Goal: Task Accomplishment & Management: Manage account settings

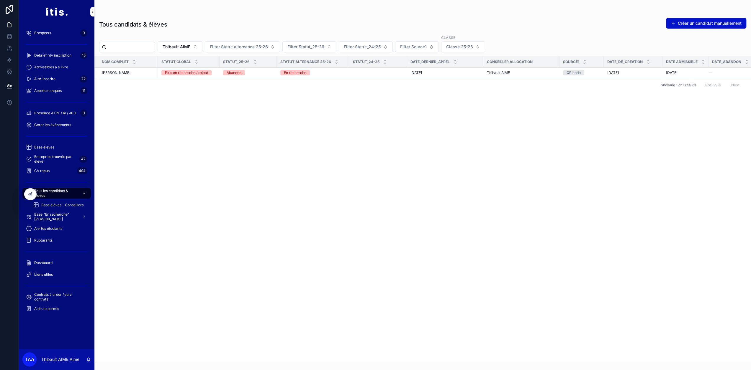
click at [142, 47] on input "scrollable content" at bounding box center [130, 47] width 48 height 8
paste input "*****"
type input "*****"
click at [195, 45] on span "Thibault AIME" at bounding box center [184, 47] width 28 height 6
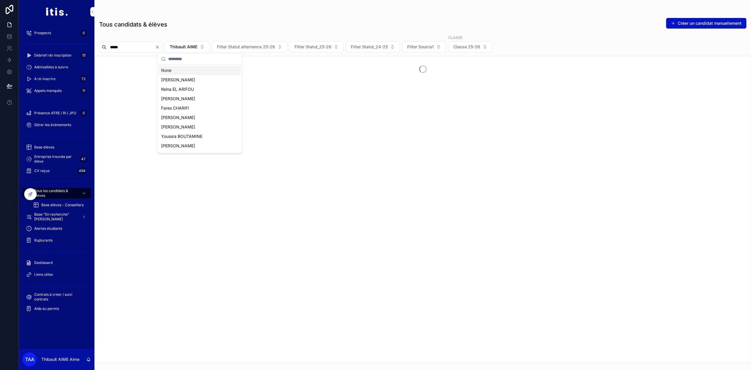
click at [187, 71] on div "None" at bounding box center [200, 70] width 82 height 9
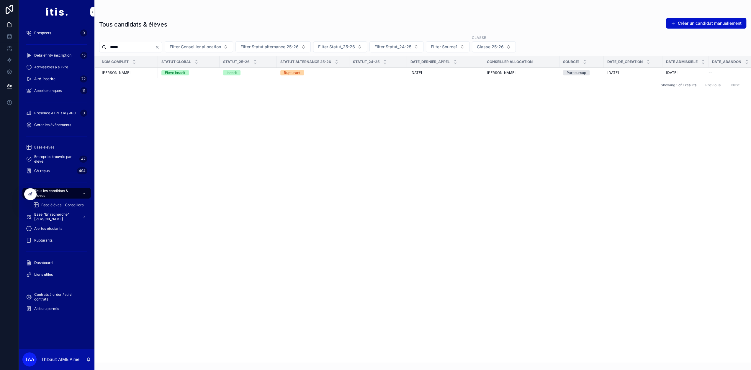
click at [148, 72] on div "Ange-Brian DAHIE Ange-Brian DAHIE" at bounding box center [128, 72] width 53 height 5
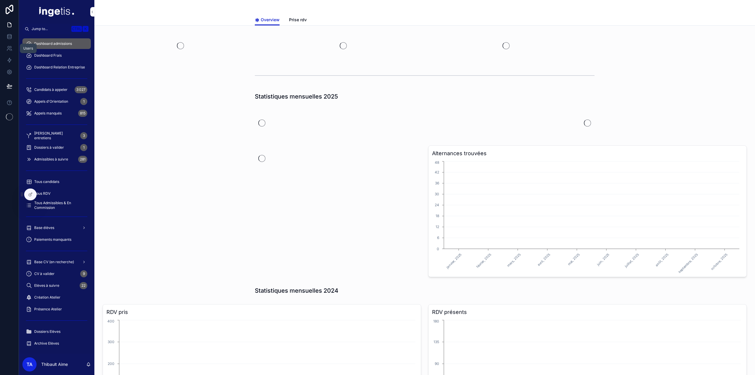
click at [9, 46] on icon at bounding box center [9, 47] width 2 height 2
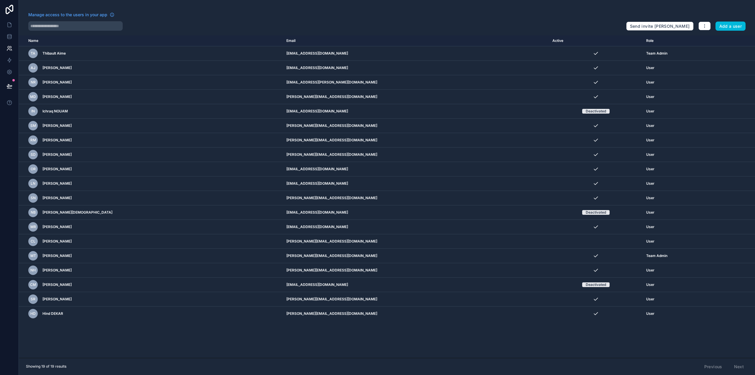
click at [740, 28] on button "Add a user" at bounding box center [731, 26] width 30 height 9
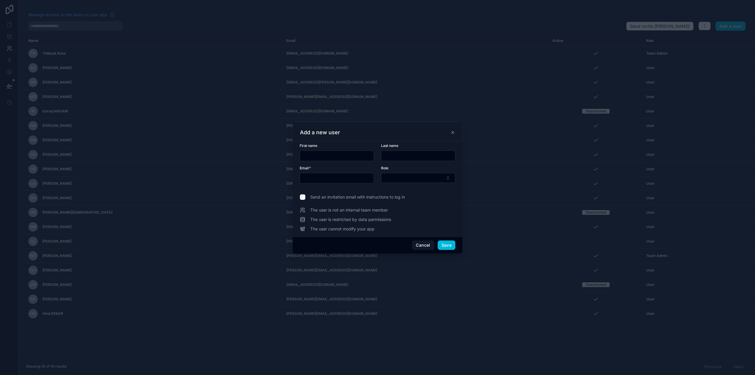
click at [342, 159] on input "text" at bounding box center [337, 156] width 74 height 8
type input "***"
type input "********"
type input "**********"
click at [405, 176] on button "Select Button" at bounding box center [418, 178] width 74 height 10
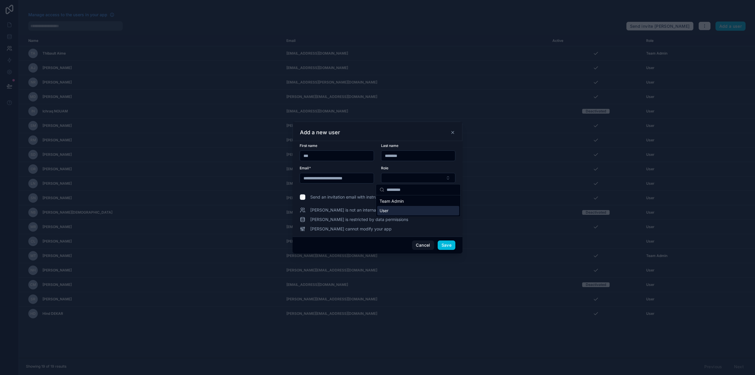
click at [397, 210] on div "User" at bounding box center [418, 210] width 82 height 9
click at [396, 199] on span "Send an invitation email with instructions to log in" at bounding box center [357, 197] width 95 height 6
click at [451, 247] on button "Save" at bounding box center [447, 245] width 18 height 9
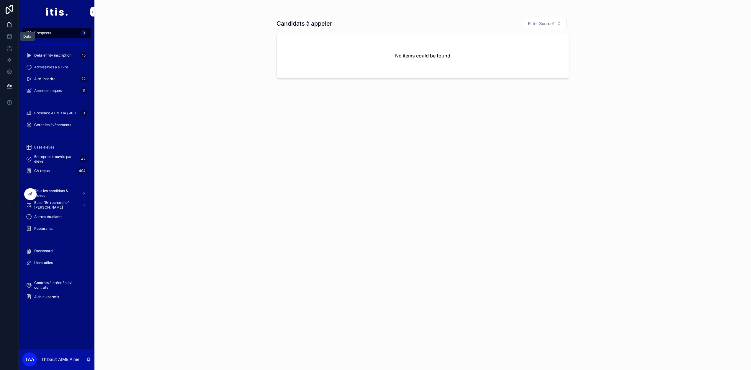
click at [7, 40] on link at bounding box center [9, 37] width 19 height 12
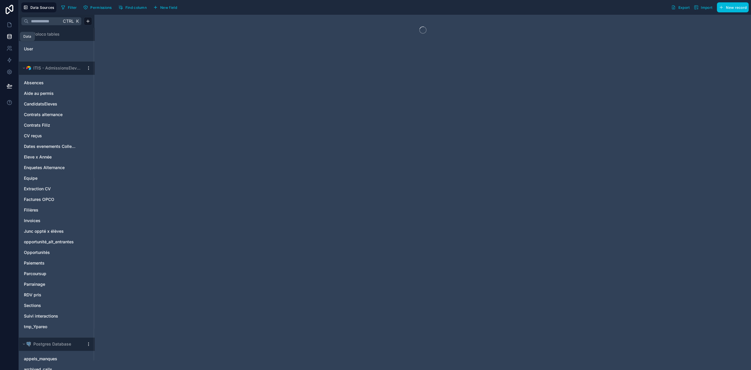
click at [11, 49] on icon at bounding box center [11, 49] width 1 height 1
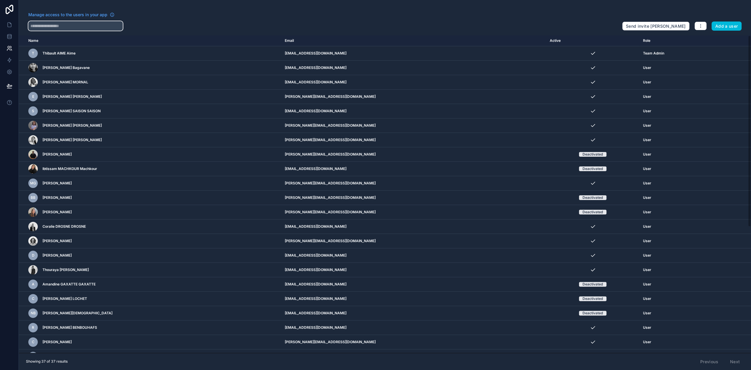
click at [63, 24] on input "text" at bounding box center [75, 25] width 94 height 9
type input "***"
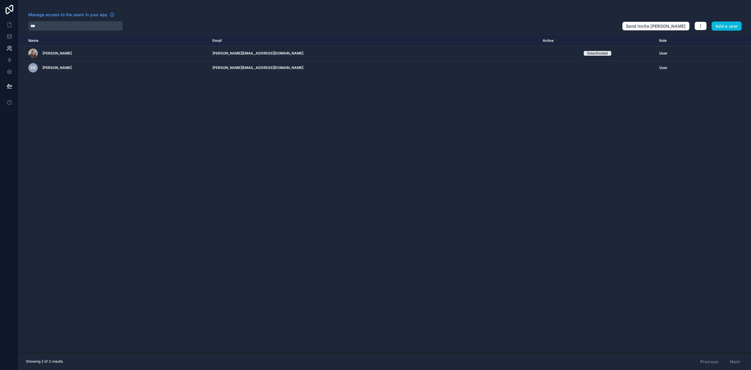
click at [0, 0] on icon "scrollable content" at bounding box center [0, 0] width 0 height 0
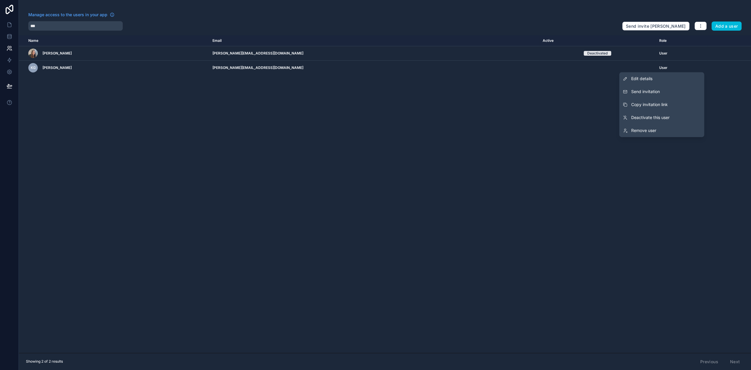
click at [659, 93] on span "Send invitation" at bounding box center [645, 92] width 29 height 6
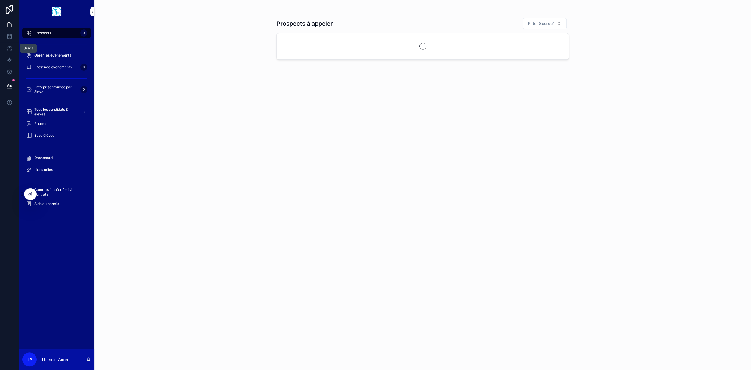
click at [9, 47] on icon at bounding box center [9, 47] width 2 height 2
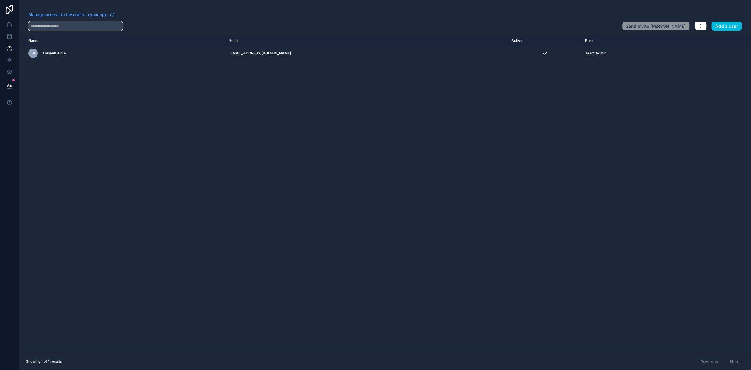
click at [60, 25] on input "text" at bounding box center [75, 25] width 94 height 9
type input "*"
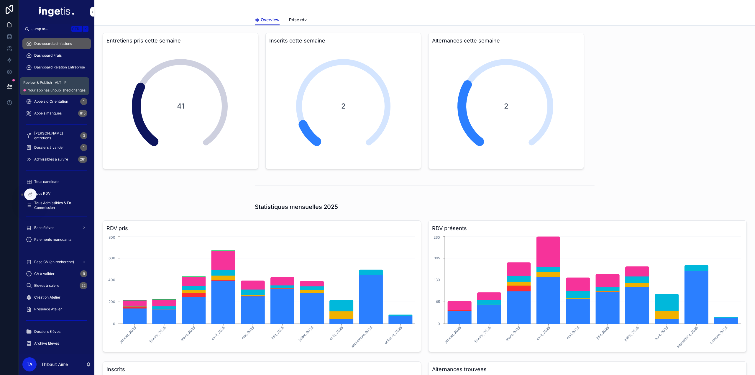
click at [6, 87] on icon at bounding box center [9, 86] width 6 height 6
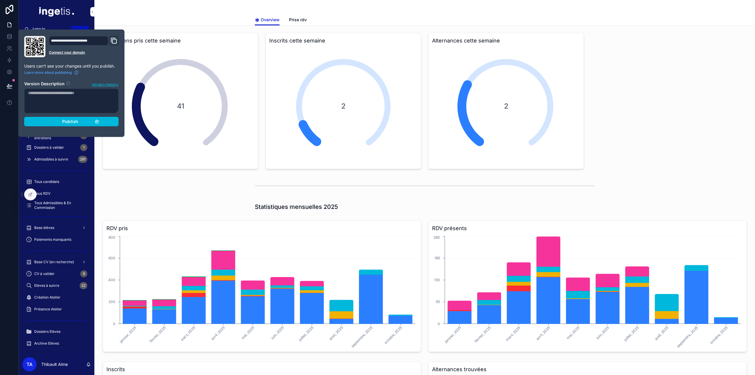
click at [56, 121] on div "Publish" at bounding box center [71, 121] width 56 height 5
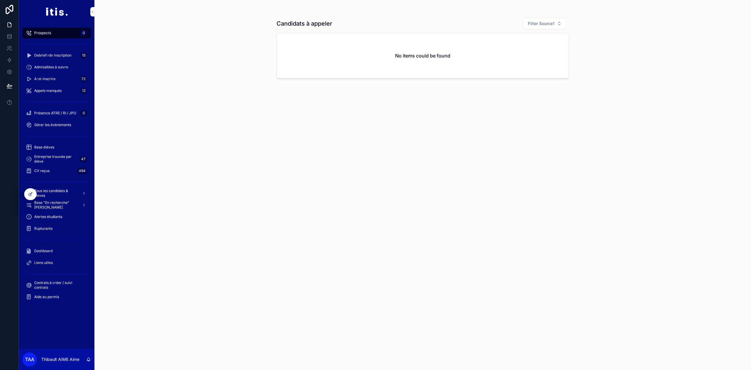
click at [55, 190] on span "Tous les candidats & eleves" at bounding box center [55, 193] width 43 height 9
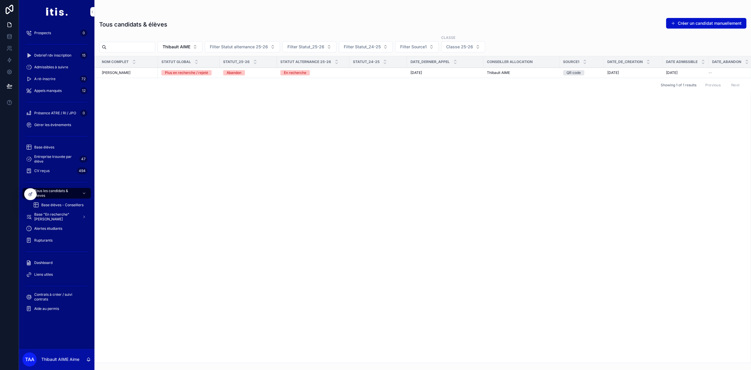
click at [189, 42] on button "Thibault AIME" at bounding box center [180, 46] width 45 height 11
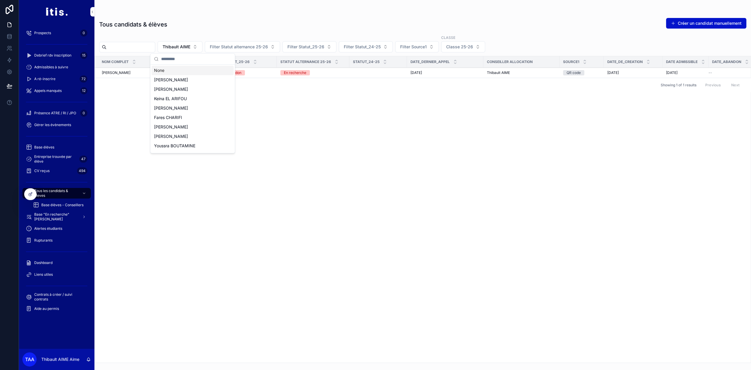
click at [181, 69] on div "None" at bounding box center [193, 70] width 82 height 9
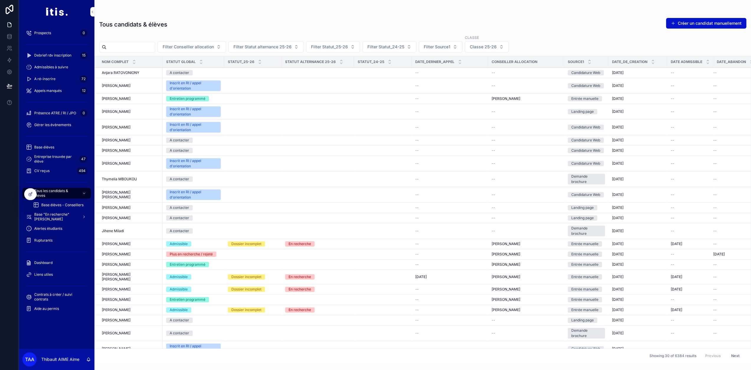
click at [147, 49] on input "scrollable content" at bounding box center [130, 47] width 48 height 8
type input "*****"
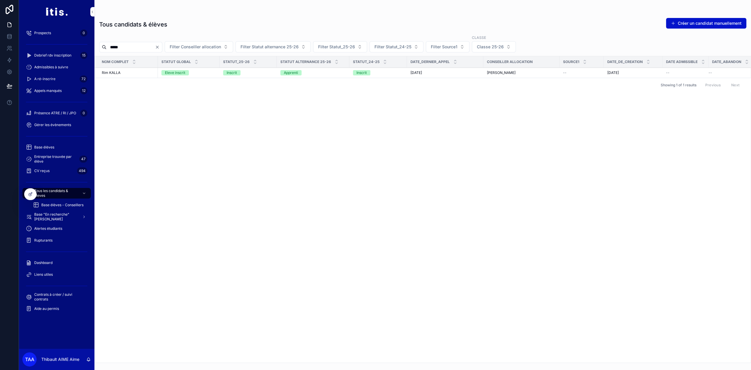
click at [148, 73] on div "Rim KALLA Rim KALLA" at bounding box center [128, 72] width 53 height 5
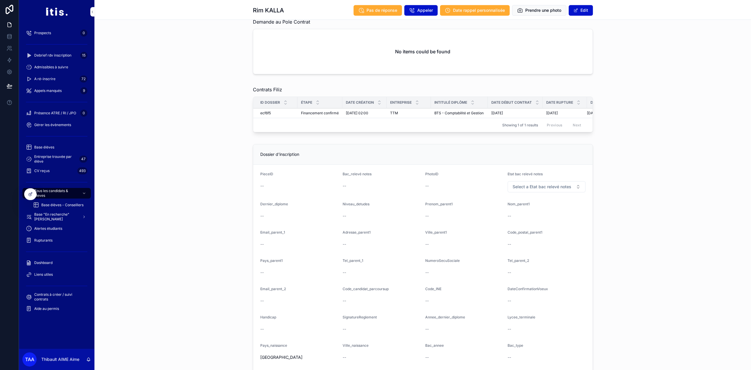
scroll to position [590, 0]
drag, startPoint x: 268, startPoint y: 115, endPoint x: 268, endPoint y: 112, distance: 3.6
click at [268, 112] on span "ecf6f5" at bounding box center [265, 113] width 11 height 5
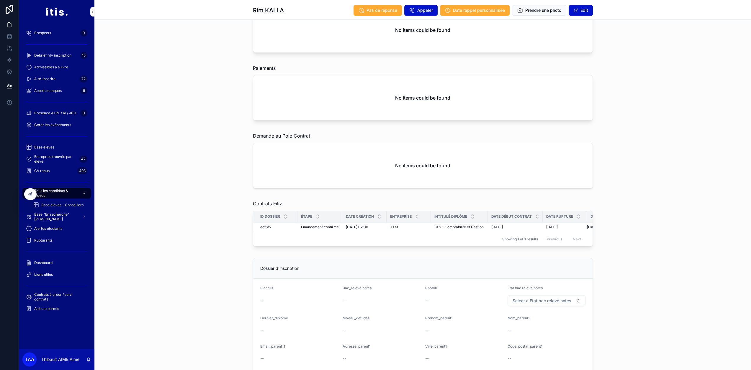
scroll to position [476, 0]
click at [29, 194] on icon at bounding box center [30, 194] width 5 height 5
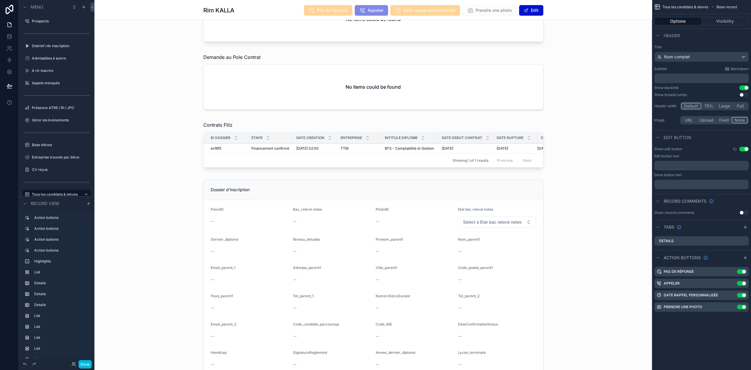
scroll to position [741, 0]
click at [267, 163] on div "Showing 1 of 1 results Previous Next" at bounding box center [373, 160] width 339 height 14
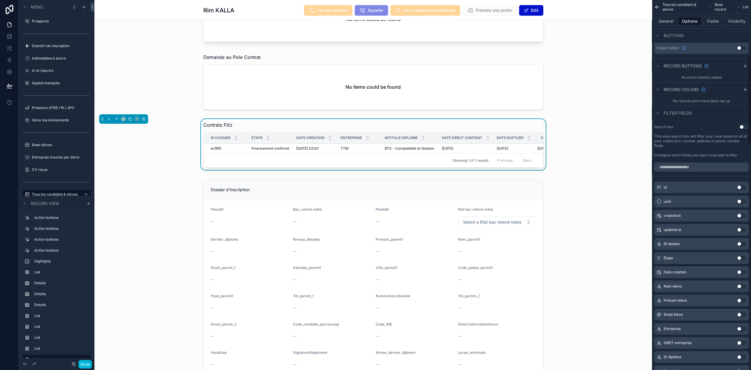
scroll to position [235, 0]
click at [671, 23] on button "General" at bounding box center [666, 21] width 24 height 8
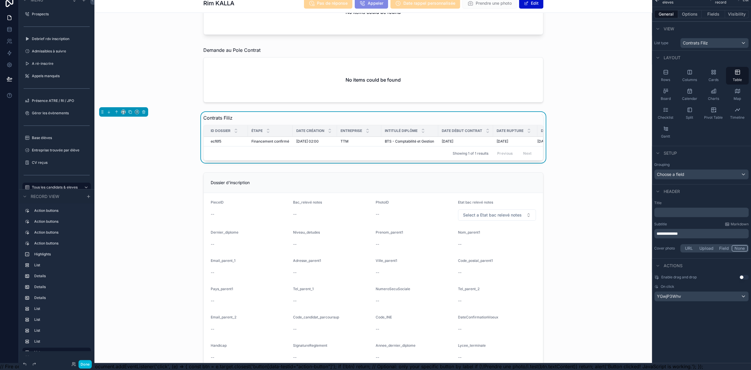
scroll to position [12, 0]
click at [698, 292] on div "YGwjP3Whv" at bounding box center [701, 296] width 94 height 9
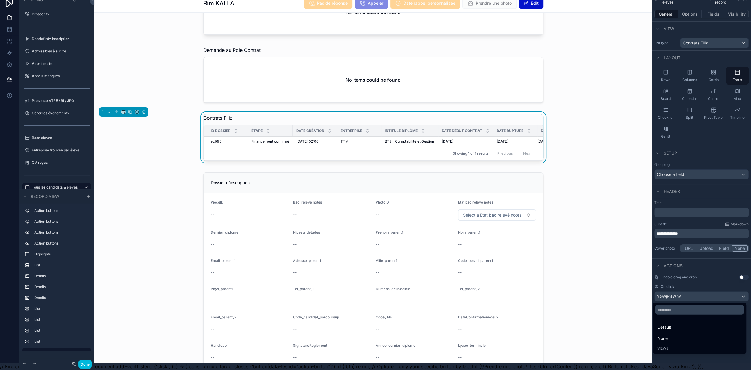
click at [679, 335] on div "None" at bounding box center [699, 338] width 84 height 7
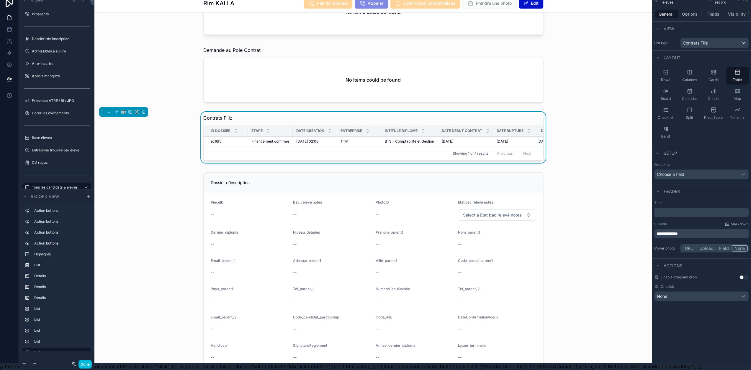
click at [88, 364] on button "Done" at bounding box center [84, 364] width 13 height 9
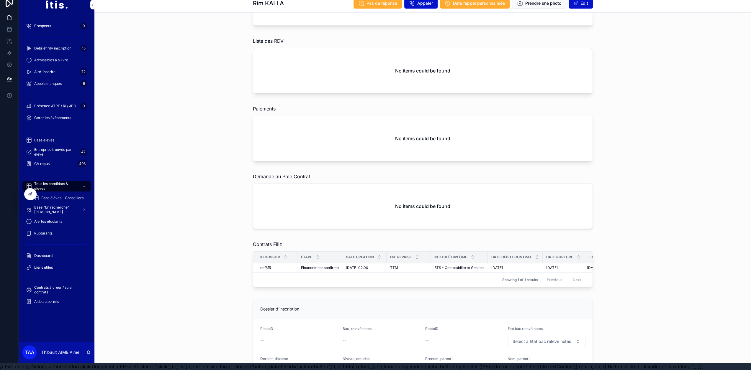
scroll to position [428, 0]
drag, startPoint x: 272, startPoint y: 262, endPoint x: 258, endPoint y: 263, distance: 13.9
click at [258, 264] on td "ecf6f5 ecf6f5" at bounding box center [275, 269] width 44 height 10
copy span "ecf6f5"
